Goal: Task Accomplishment & Management: Manage account settings

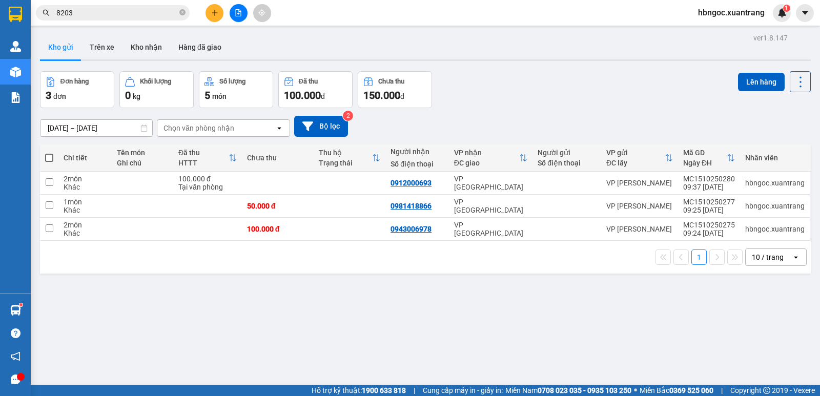
click at [211, 46] on button "Hàng đã giao" at bounding box center [199, 47] width 59 height 25
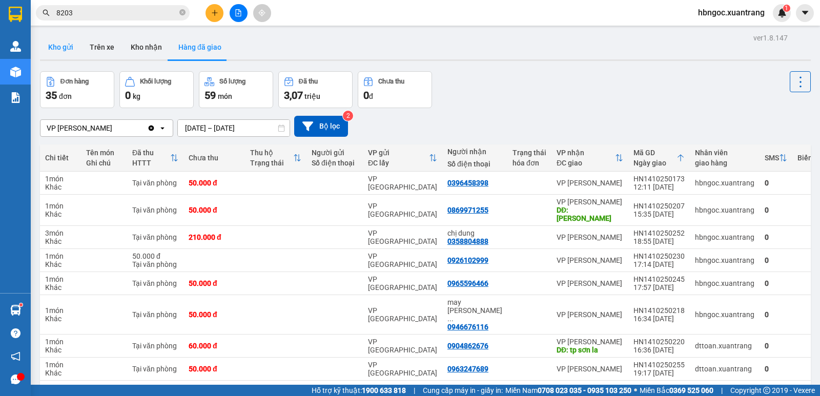
drag, startPoint x: 53, startPoint y: 51, endPoint x: 63, endPoint y: 51, distance: 9.2
click at [59, 51] on button "Kho gửi" at bounding box center [61, 47] width 42 height 25
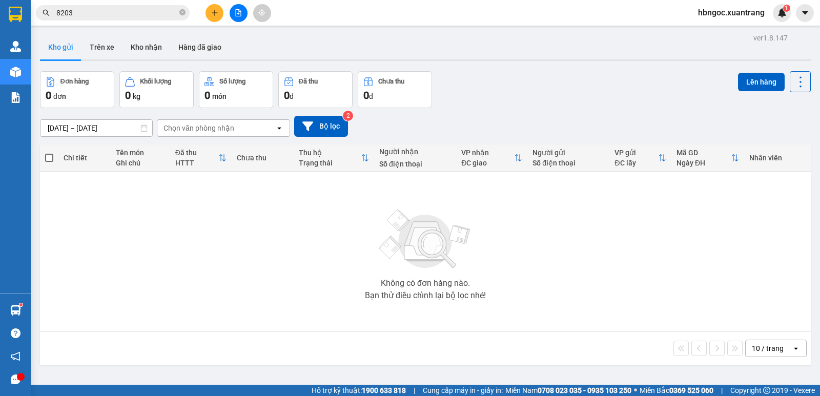
click at [239, 14] on icon "file-add" at bounding box center [239, 12] width 6 height 7
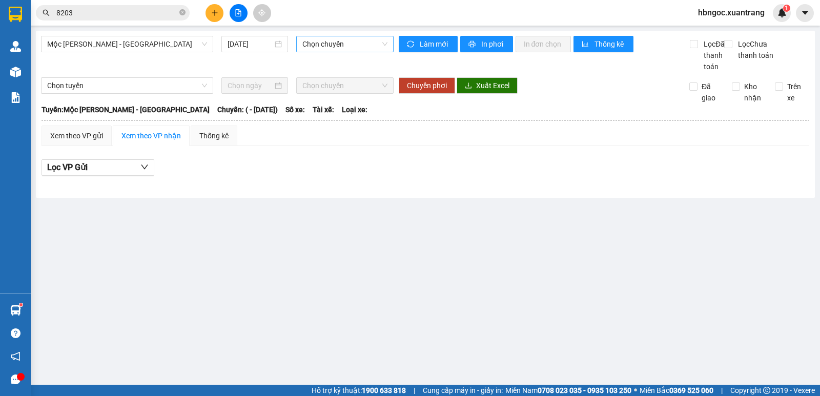
click at [343, 46] on span "Chọn chuyến" at bounding box center [344, 43] width 85 height 15
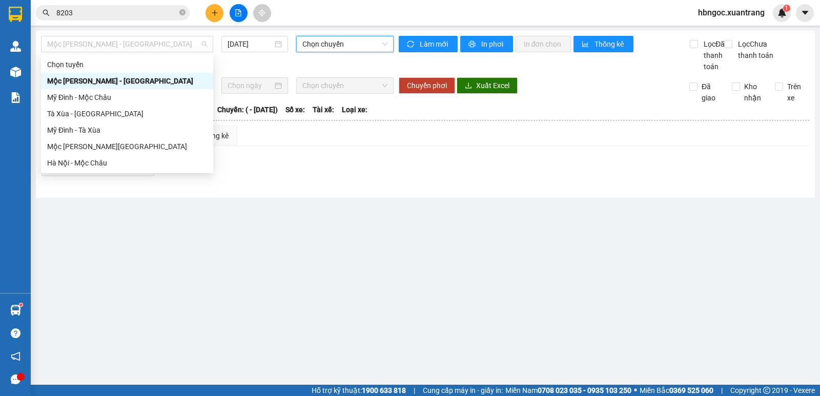
drag, startPoint x: 127, startPoint y: 40, endPoint x: 127, endPoint y: 71, distance: 31.3
click at [127, 41] on span "Mộc Châu - Mỹ Đình" at bounding box center [127, 43] width 160 height 15
click at [128, 146] on div "Mộc Châu - Hà Nội" at bounding box center [127, 146] width 160 height 11
type input "15/10/2025"
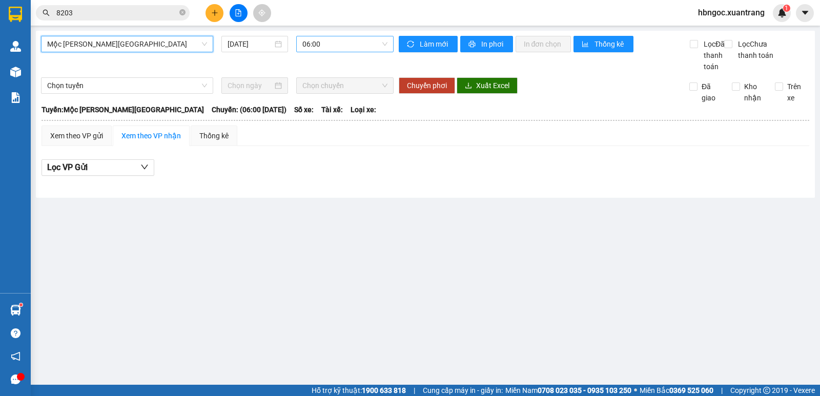
click at [366, 47] on span "06:00" at bounding box center [344, 43] width 85 height 15
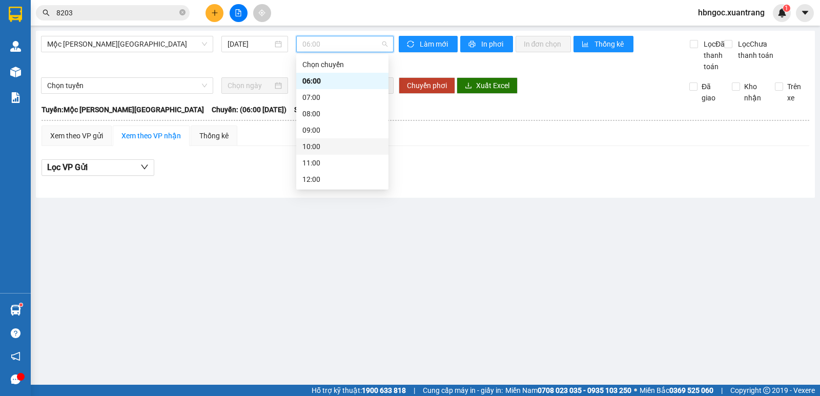
click at [349, 148] on div "10:00" at bounding box center [342, 146] width 80 height 11
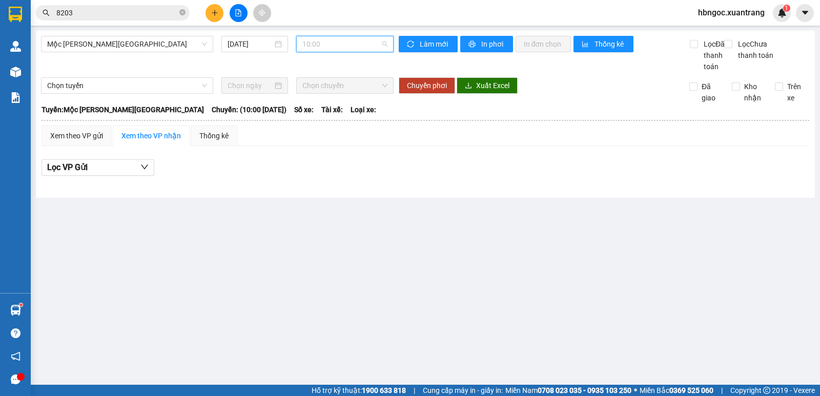
click at [352, 46] on span "10:00" at bounding box center [344, 43] width 85 height 15
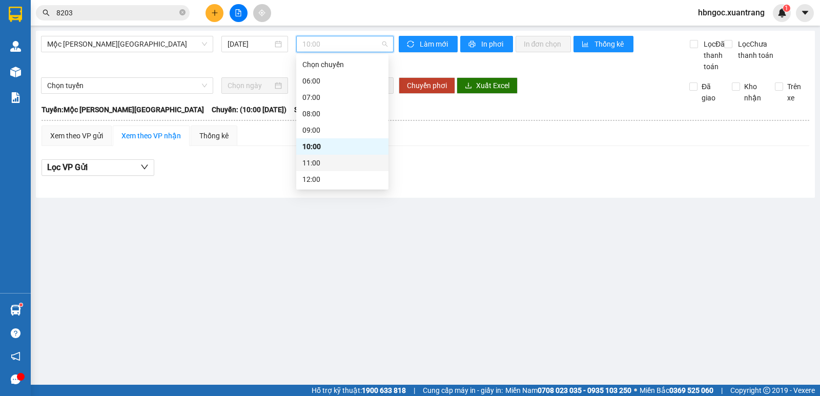
click at [329, 166] on div "11:00" at bounding box center [342, 162] width 80 height 11
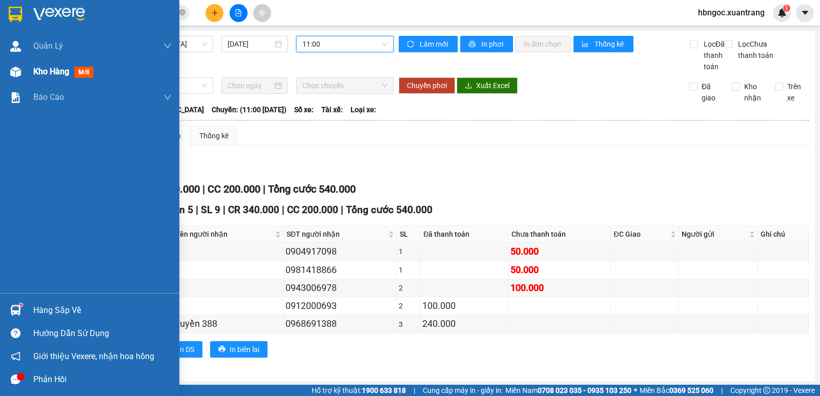
click at [27, 76] on div "Kho hàng mới" at bounding box center [89, 72] width 179 height 26
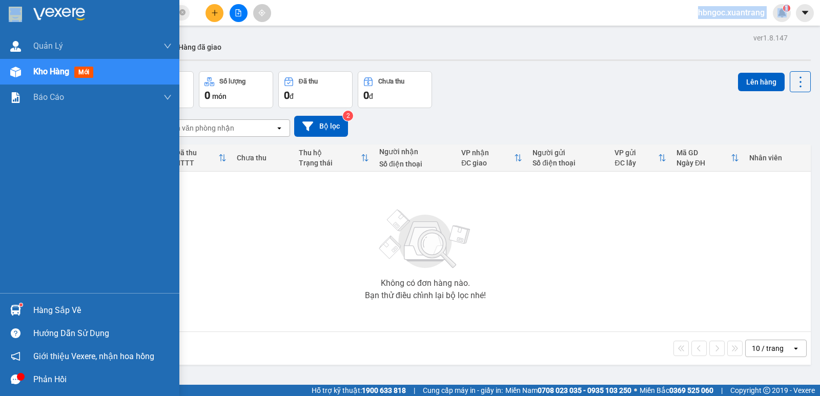
drag, startPoint x: 105, startPoint y: 5, endPoint x: 25, endPoint y: 14, distance: 80.5
click at [25, 14] on section "Kết quả tìm kiếm ( 1 ) Bộ lọc Gửi 3 ngày gần nhất Mã ĐH Trạng thái Món hàng Tổn…" at bounding box center [410, 198] width 820 height 396
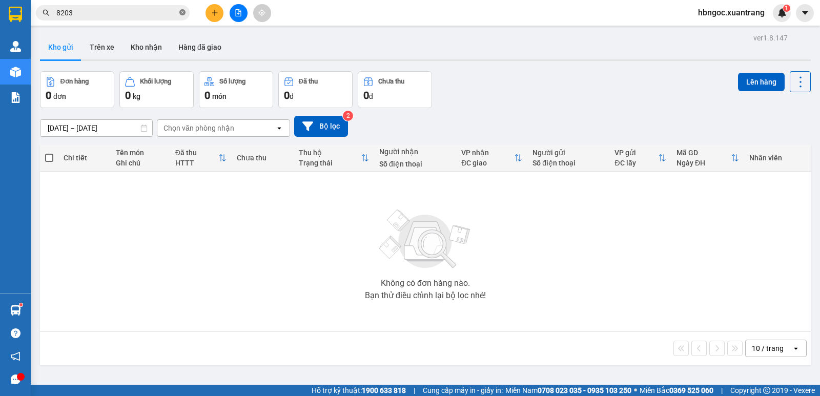
click at [183, 12] on icon "close-circle" at bounding box center [182, 12] width 6 height 6
click at [142, 13] on input "text" at bounding box center [116, 12] width 121 height 11
paste input "0984298369"
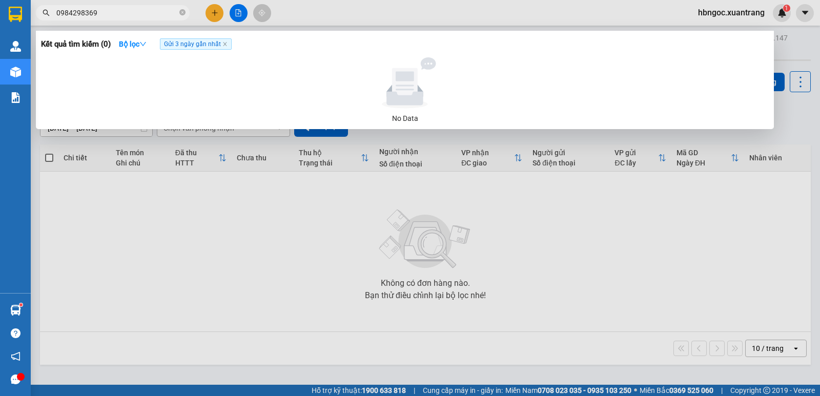
click at [171, 48] on span "Gửi 3 ngày gần nhất" at bounding box center [196, 43] width 72 height 11
click at [145, 43] on icon "down" at bounding box center [142, 43] width 7 height 7
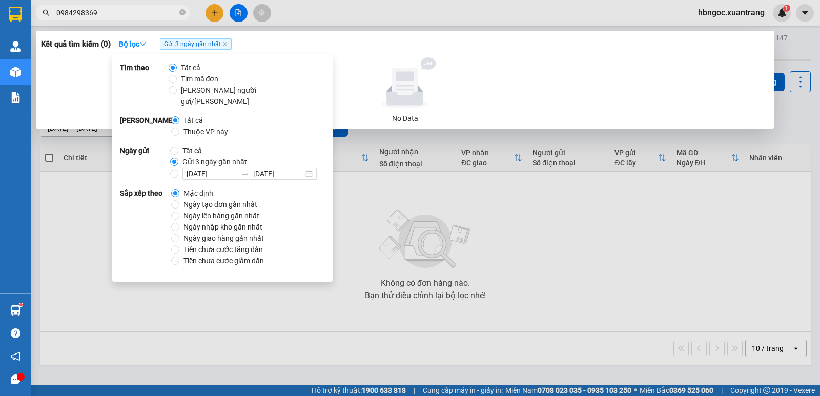
click at [219, 156] on span "Gửi 3 ngày gần nhất" at bounding box center [214, 161] width 73 height 11
click at [178, 158] on input "Gửi 3 ngày gần nhất" at bounding box center [174, 162] width 8 height 8
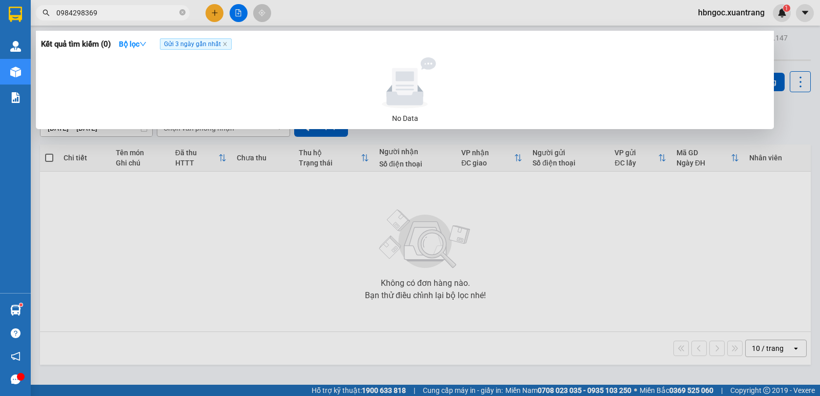
click at [403, 92] on icon at bounding box center [405, 85] width 26 height 34
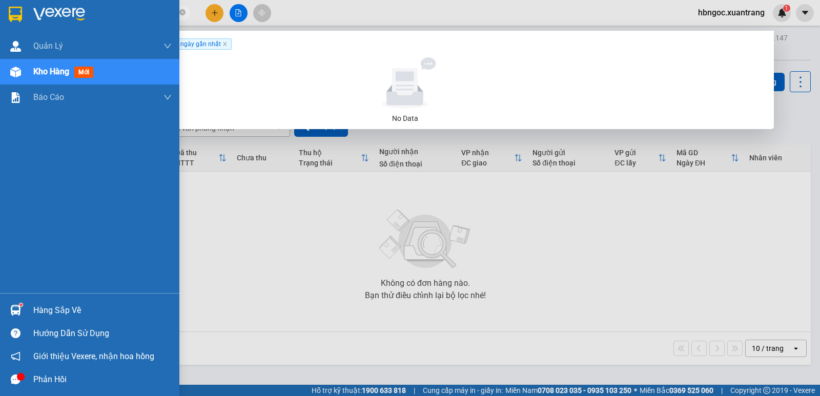
click at [15, 71] on img at bounding box center [15, 72] width 11 height 11
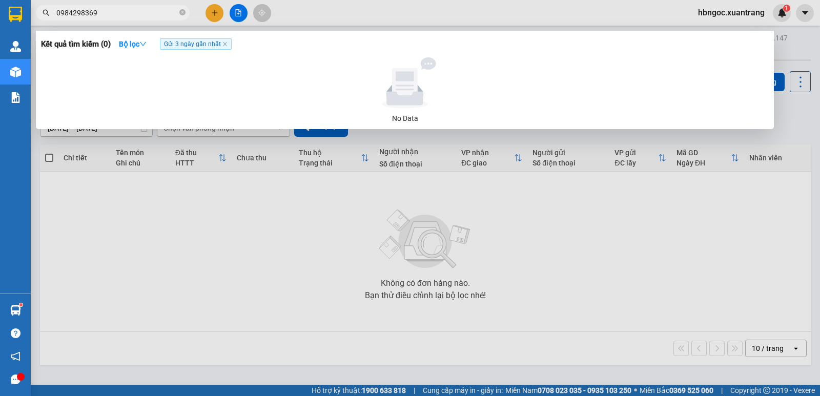
drag, startPoint x: 290, startPoint y: 287, endPoint x: 285, endPoint y: 276, distance: 11.5
click at [289, 286] on div at bounding box center [410, 198] width 820 height 396
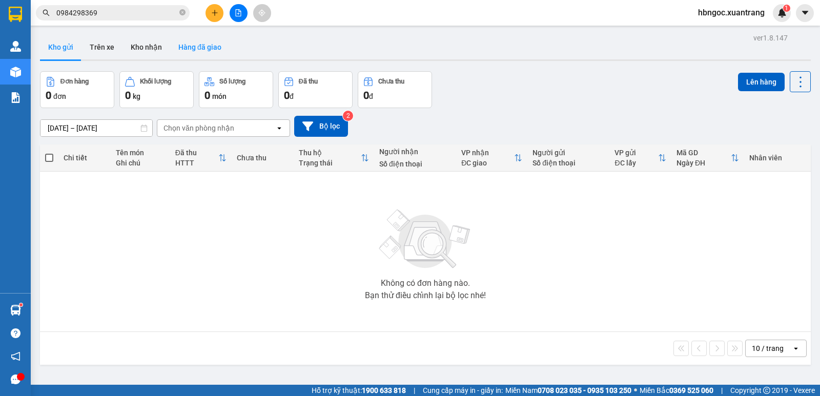
click at [194, 40] on button "Hàng đã giao" at bounding box center [199, 47] width 59 height 25
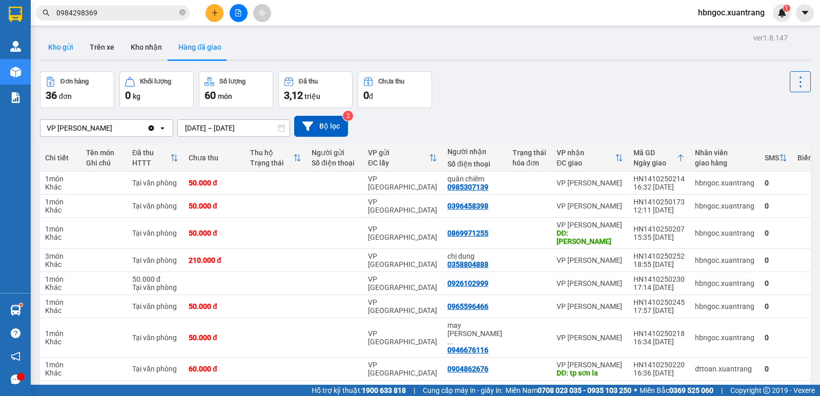
drag, startPoint x: 60, startPoint y: 49, endPoint x: 71, endPoint y: 37, distance: 15.2
click at [64, 49] on button "Kho gửi" at bounding box center [61, 47] width 42 height 25
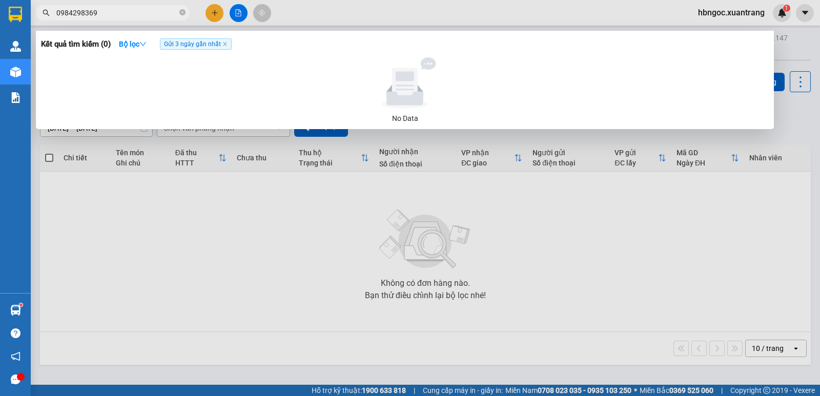
drag, startPoint x: 71, startPoint y: 13, endPoint x: 44, endPoint y: 14, distance: 27.2
click at [44, 14] on div "0984298369" at bounding box center [100, 12] width 200 height 15
drag, startPoint x: 46, startPoint y: 11, endPoint x: 31, endPoint y: 11, distance: 14.9
click at [31, 11] on div "0913255481" at bounding box center [100, 12] width 200 height 15
type input "0913255481"
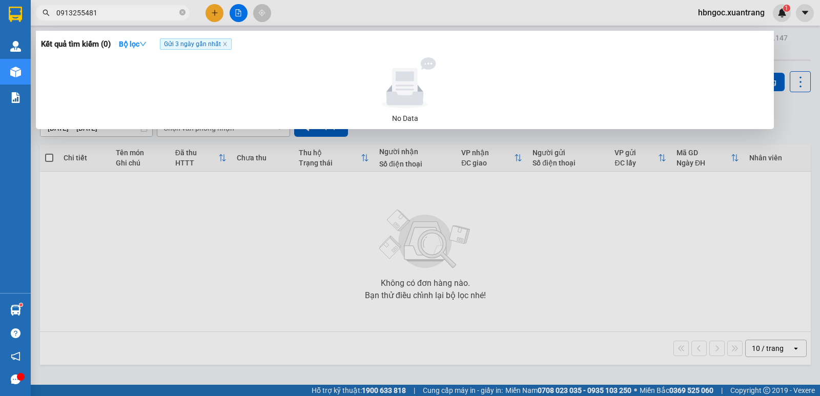
click at [184, 46] on span "Gửi 3 ngày gần nhất" at bounding box center [196, 43] width 72 height 11
click at [206, 46] on span "Gửi 3 ngày gần nhất" at bounding box center [196, 43] width 72 height 11
click at [165, 198] on div at bounding box center [410, 198] width 820 height 396
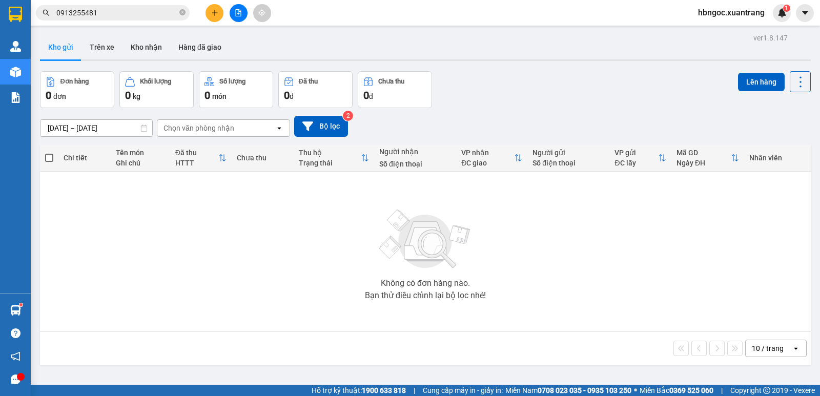
click at [62, 45] on button "Kho gửi" at bounding box center [61, 47] width 42 height 25
click at [186, 13] on span "0913255481" at bounding box center [113, 12] width 154 height 15
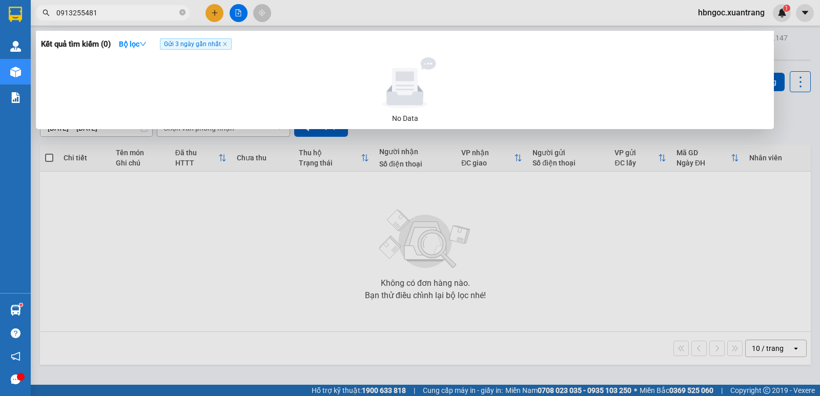
drag, startPoint x: 180, startPoint y: 13, endPoint x: 181, endPoint y: 3, distance: 10.3
click at [181, 13] on icon "close-circle" at bounding box center [182, 12] width 6 height 6
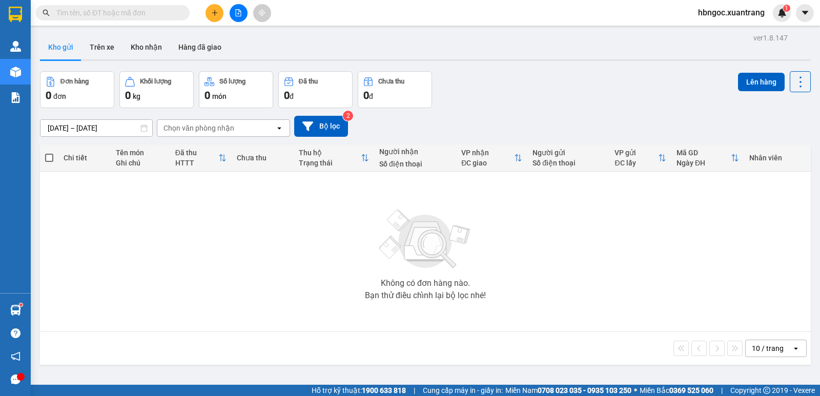
click at [158, 213] on div "Không có đơn hàng nào. Bạn thử điều chỉnh lại bộ lọc nhé!" at bounding box center [425, 252] width 761 height 154
click at [60, 43] on button "Kho gửi" at bounding box center [61, 47] width 42 height 25
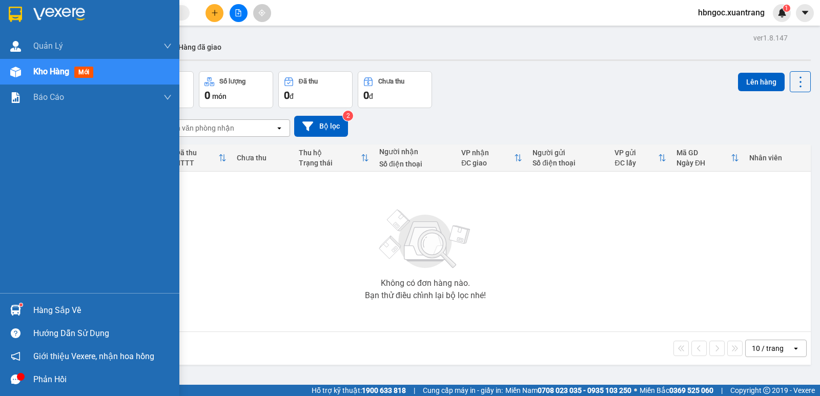
click at [16, 75] on img at bounding box center [15, 72] width 11 height 11
click at [26, 75] on div "Kho hàng mới" at bounding box center [89, 72] width 179 height 26
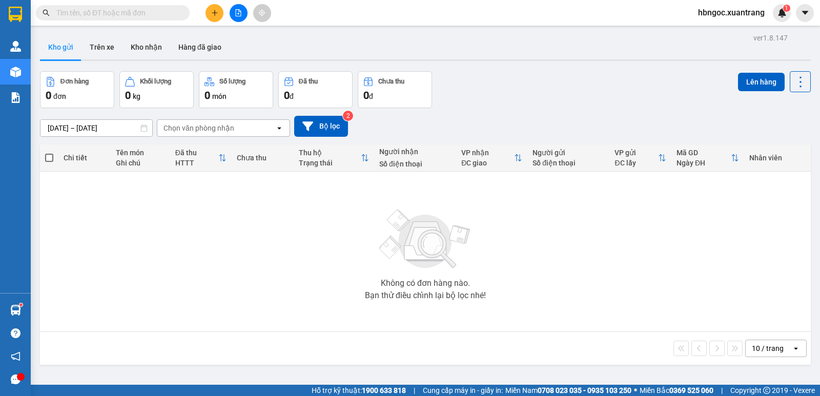
click at [55, 48] on button "Kho gửi" at bounding box center [61, 47] width 42 height 25
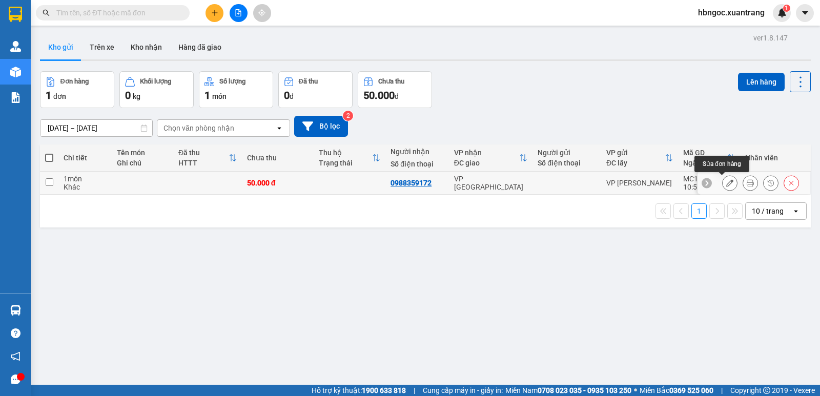
click at [727, 186] on button at bounding box center [730, 183] width 14 height 18
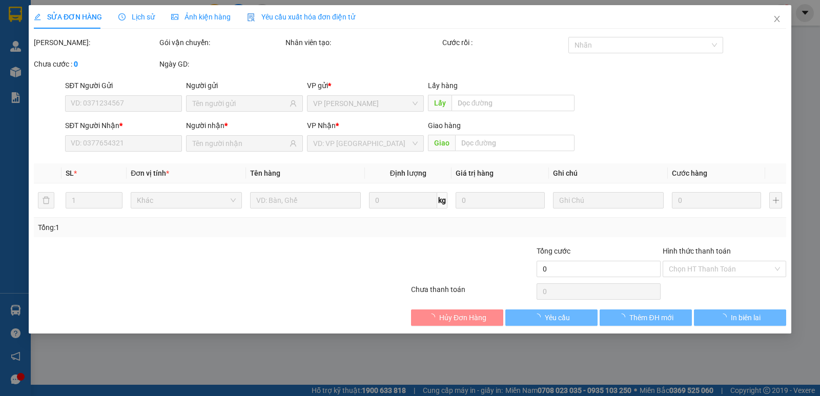
type input "0988359172"
type input "50.000"
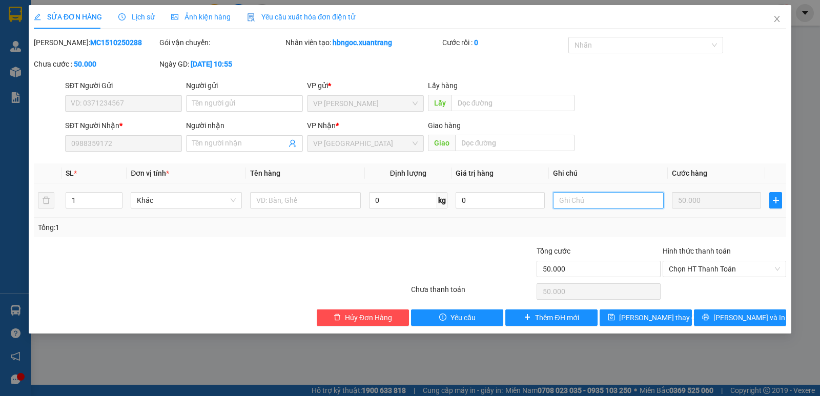
click at [593, 200] on input "text" at bounding box center [608, 200] width 111 height 16
drag, startPoint x: 635, startPoint y: 200, endPoint x: 609, endPoint y: 201, distance: 25.6
click at [609, 201] on input "gọi xe ôm cho kahsch" at bounding box center [608, 200] width 111 height 16
type input "gọi xe ôm cho khách"
click at [666, 317] on span "[PERSON_NAME] thay đổi" at bounding box center [660, 317] width 82 height 11
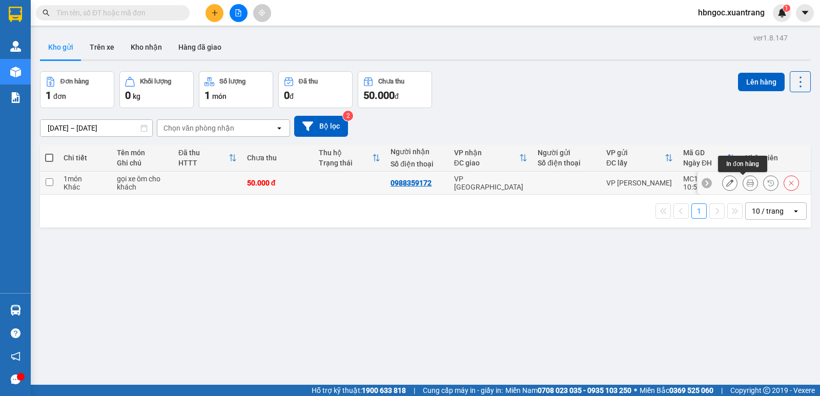
click at [726, 182] on button at bounding box center [730, 183] width 14 height 18
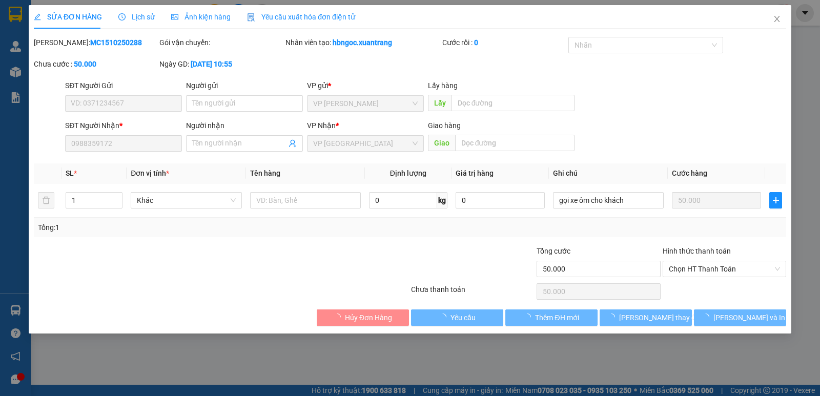
type input "0988359172"
type input "50.000"
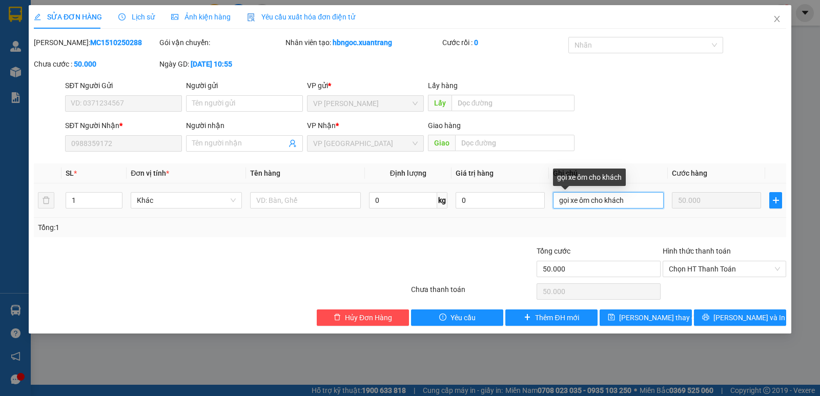
click at [588, 200] on input "gọi xe ôm cho khách" at bounding box center [608, 200] width 111 height 16
type input "gọi xe ôm ship cho khách"
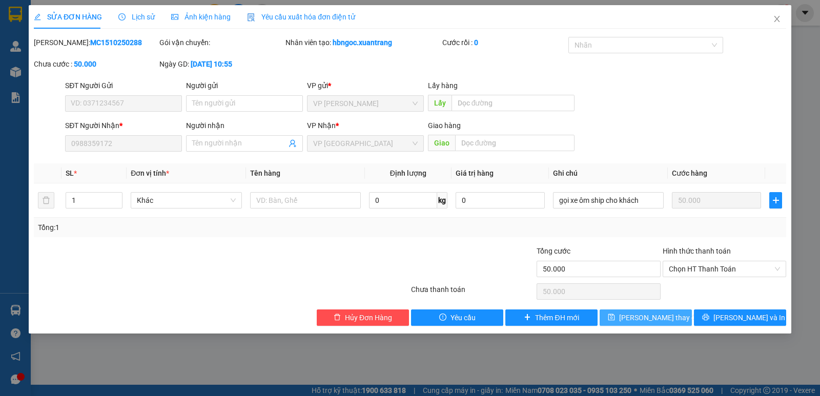
click at [648, 312] on span "[PERSON_NAME] thay đổi" at bounding box center [660, 317] width 82 height 11
